Goal: Task Accomplishment & Management: Use online tool/utility

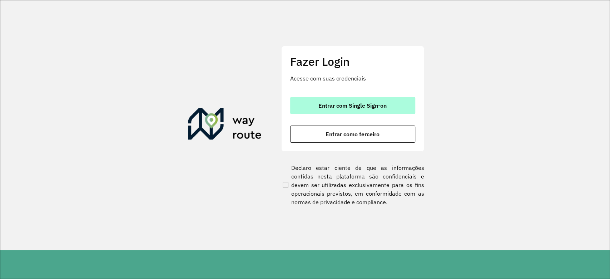
click at [333, 101] on button "Entrar com Single Sign-on" at bounding box center [352, 105] width 125 height 17
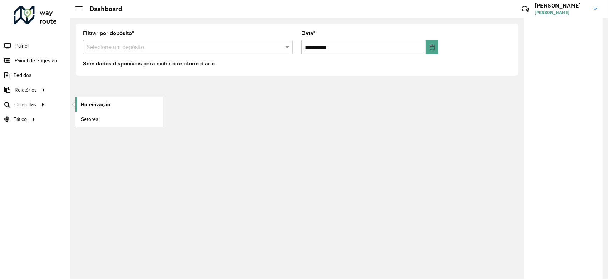
click at [90, 105] on span "Roteirização" at bounding box center [95, 105] width 29 height 8
click at [93, 105] on span "Roteirização" at bounding box center [95, 105] width 29 height 8
click at [99, 107] on span "Roteirização" at bounding box center [95, 105] width 29 height 8
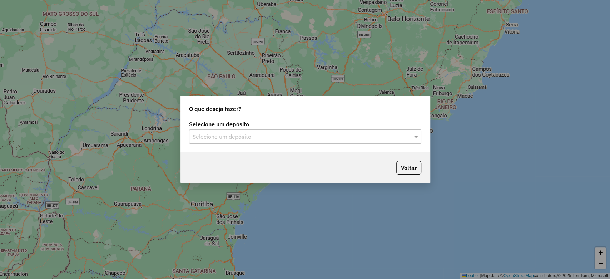
click at [253, 138] on input "text" at bounding box center [298, 137] width 211 height 9
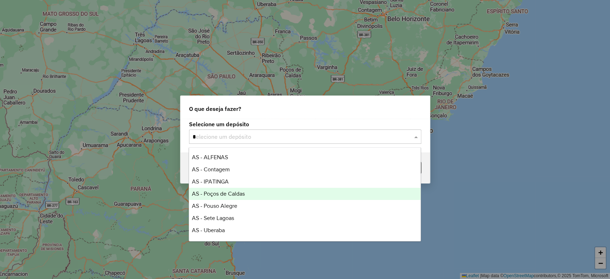
type input "**"
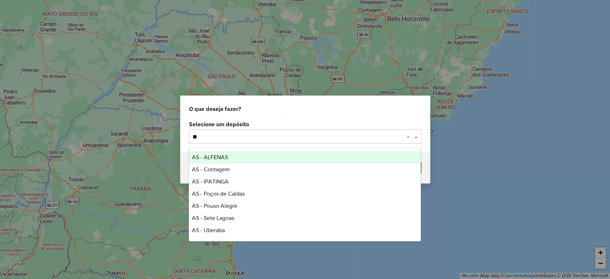
drag, startPoint x: 212, startPoint y: 137, endPoint x: 160, endPoint y: 125, distance: 53.4
click at [160, 125] on div "O que deseja fazer? Selecione um depósito Selecione um depósito ** × Voltar" at bounding box center [305, 139] width 610 height 279
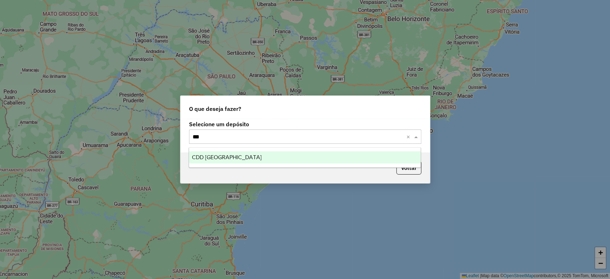
type input "****"
click at [223, 152] on div "CDD [GEOGRAPHIC_DATA]" at bounding box center [305, 157] width 232 height 12
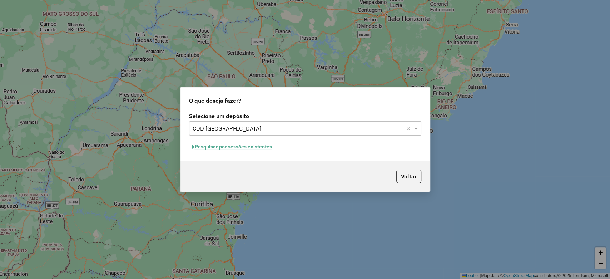
click at [259, 147] on button "Pesquisar por sessões existentes" at bounding box center [232, 146] width 86 height 11
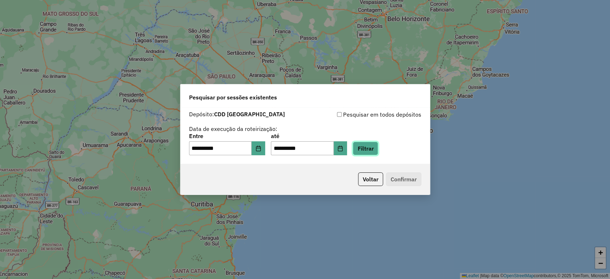
click at [371, 154] on button "Filtrar" at bounding box center [365, 149] width 25 height 14
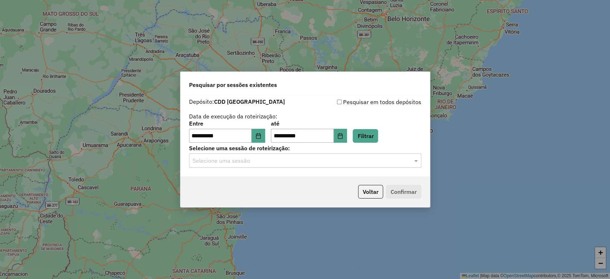
click at [305, 156] on div "Selecione uma sessão" at bounding box center [305, 160] width 232 height 14
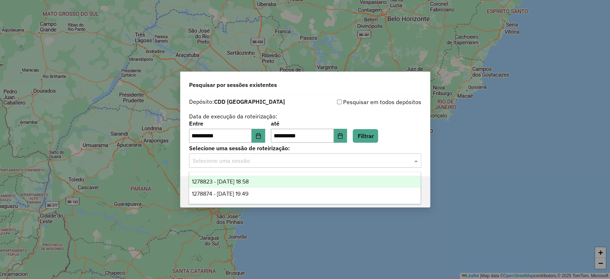
click at [249, 182] on span "1278823 - 19/09/2025 18:58" at bounding box center [220, 181] width 57 height 6
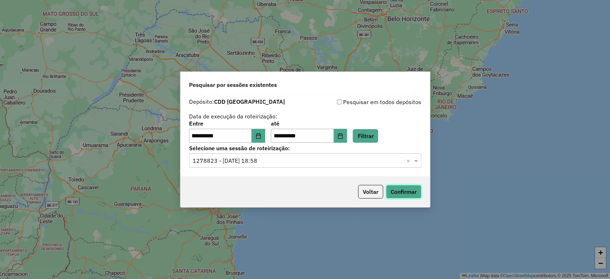
click at [395, 190] on button "Confirmar" at bounding box center [403, 192] width 35 height 14
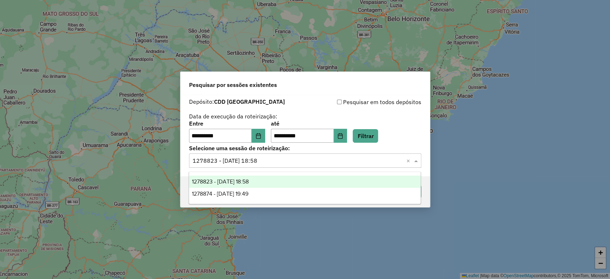
click at [302, 164] on input "text" at bounding box center [298, 161] width 211 height 9
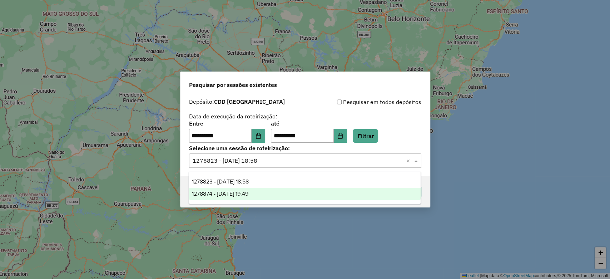
click at [278, 189] on div "1278874 - 19/09/2025 19:49" at bounding box center [305, 194] width 232 height 12
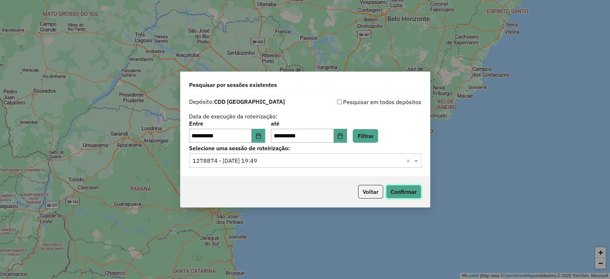
click at [399, 192] on button "Confirmar" at bounding box center [403, 192] width 35 height 14
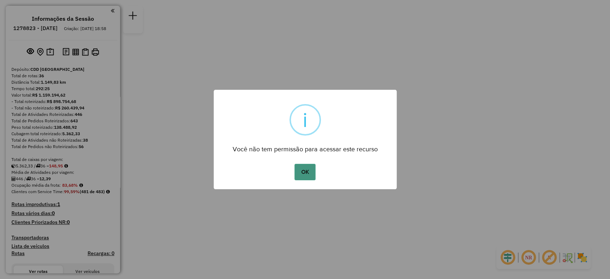
click at [309, 175] on button "OK" at bounding box center [305, 172] width 21 height 16
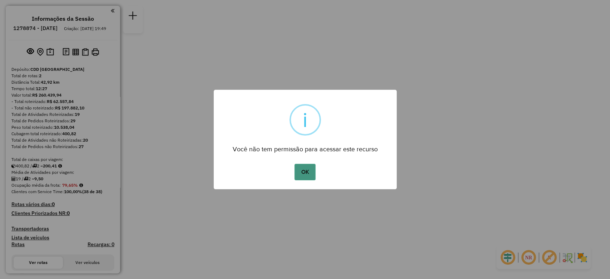
click at [312, 174] on button "OK" at bounding box center [305, 172] width 21 height 16
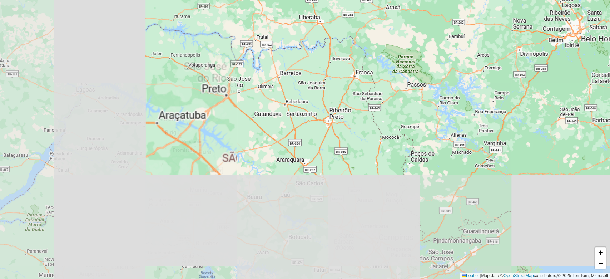
click at [298, 134] on div "+ − Leaflet | Map data © OpenStreetMap contributors,© 2025 TomTom, Microsoft" at bounding box center [305, 139] width 610 height 279
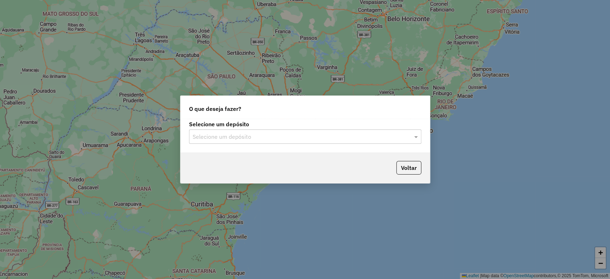
click at [254, 138] on input "text" at bounding box center [298, 137] width 211 height 9
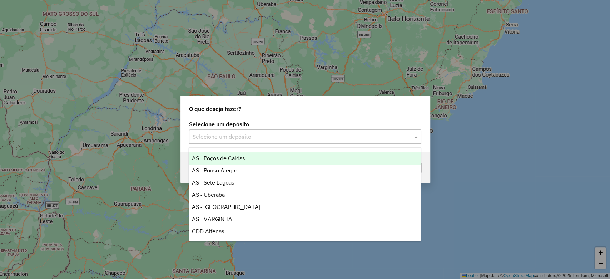
scroll to position [48, 0]
